Goal: Task Accomplishment & Management: Manage account settings

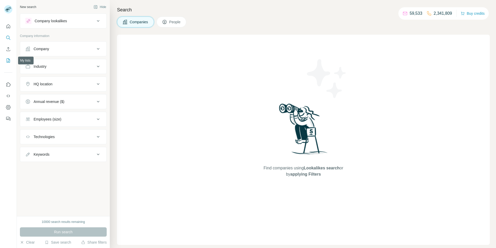
click at [11, 60] on button "My lists" at bounding box center [8, 60] width 8 height 9
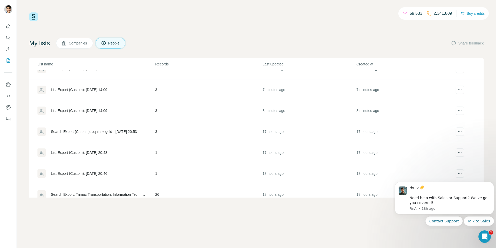
scroll to position [19, 0]
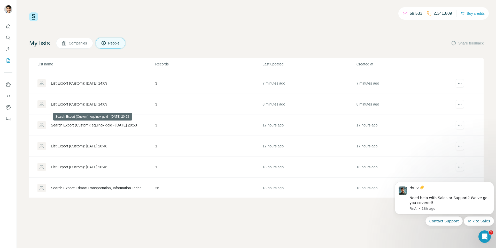
click at [137, 125] on div "Search Export (Custom): equinox gold - [DATE] 20:53" at bounding box center [94, 124] width 86 height 5
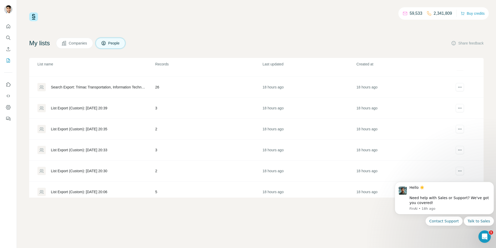
scroll to position [120, 0]
click at [107, 128] on div "List Export (Custom): [DATE] 20:35" at bounding box center [79, 128] width 56 height 5
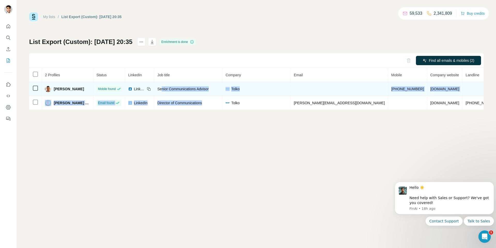
drag, startPoint x: 220, startPoint y: 106, endPoint x: 169, endPoint y: 91, distance: 52.3
click at [169, 91] on tbody "[PERSON_NAME] Mobile found LinkedIn Senior Communications Advisor [PERSON_NAME]…" at bounding box center [287, 96] width 516 height 28
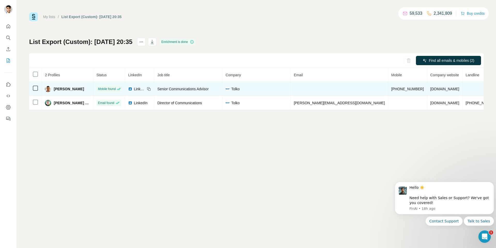
click at [165, 89] on td "Senior Communications Advisor" at bounding box center [188, 89] width 68 height 14
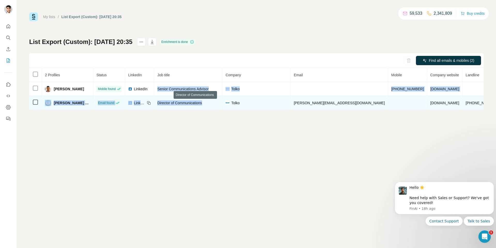
drag, startPoint x: 165, startPoint y: 89, endPoint x: 190, endPoint y: 104, distance: 29.7
click at [188, 103] on tbody "[PERSON_NAME] Mobile found LinkedIn Senior Communications Advisor [PERSON_NAME]…" at bounding box center [287, 96] width 516 height 28
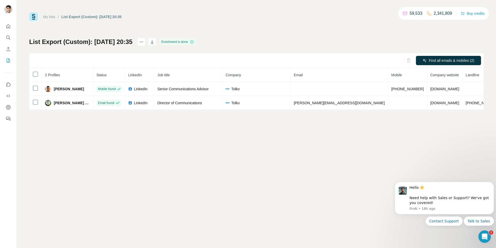
click at [214, 114] on div "My lists / List Export (Custom): [DATE] 20:35 59,533 2,341,809 Buy credits List…" at bounding box center [256, 124] width 479 height 248
click at [153, 42] on icon "button" at bounding box center [152, 42] width 3 height 4
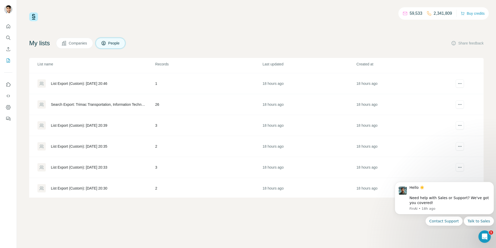
scroll to position [110, 0]
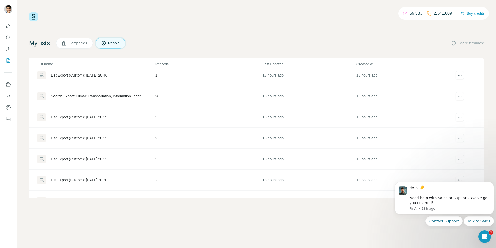
click at [107, 115] on div "List Export (Custom): [DATE] 20:39" at bounding box center [79, 116] width 56 height 5
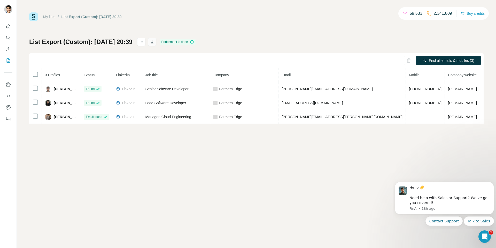
click at [155, 42] on icon "button" at bounding box center [152, 41] width 5 height 5
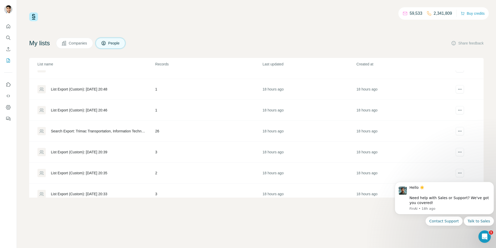
scroll to position [74, 0]
click at [131, 131] on div "Search Export: Trimac Transportation, Information Technology, Engineering, Dire…" at bounding box center [99, 131] width 96 height 5
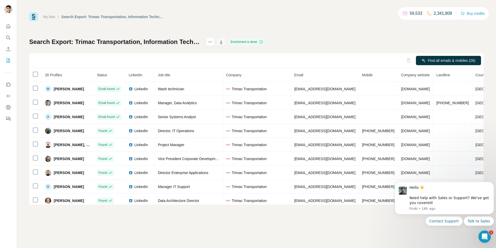
click at [223, 42] on icon "button" at bounding box center [221, 43] width 3 height 2
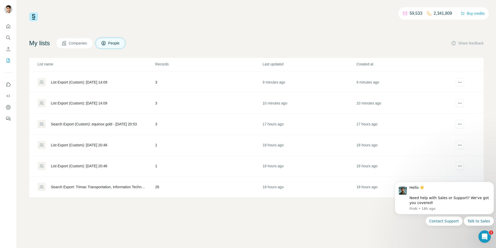
scroll to position [19, 0]
click at [107, 167] on div "List Export (Custom): [DATE] 20:46" at bounding box center [79, 166] width 56 height 5
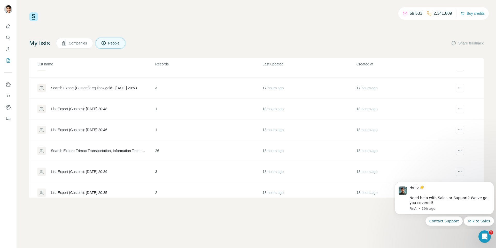
click at [107, 109] on div "List Export (Custom): [DATE] 20:48" at bounding box center [79, 108] width 56 height 5
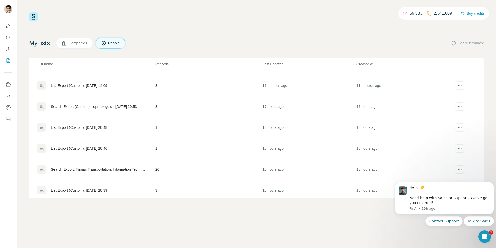
click at [107, 103] on div "Search Export (Custom): equinox gold - [DATE] 20:53" at bounding box center [95, 106] width 117 height 8
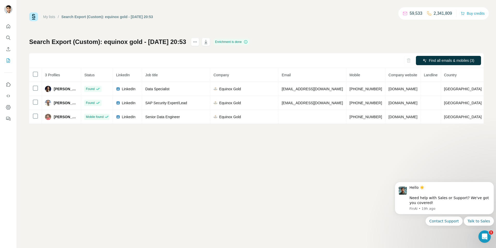
click at [303, 202] on div "My lists / Search Export (Custom): equinox gold - [DATE] 20:53 59,533 2,341,809…" at bounding box center [256, 124] width 479 height 248
click at [210, 45] on button "button" at bounding box center [206, 42] width 8 height 8
